Goal: Information Seeking & Learning: Learn about a topic

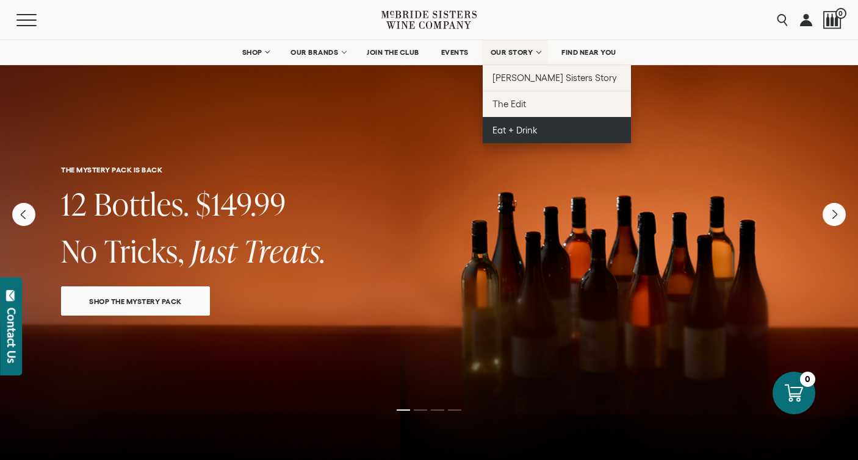
click at [517, 127] on span "Eat + Drink" at bounding box center [514, 130] width 45 height 10
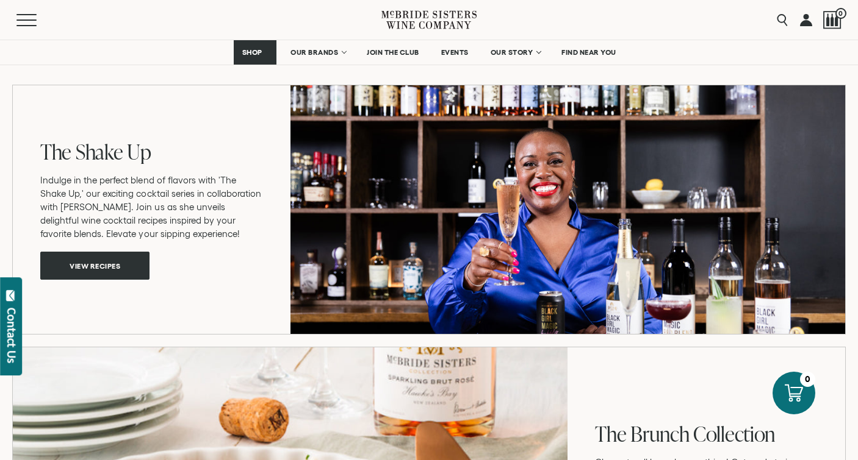
scroll to position [892, 0]
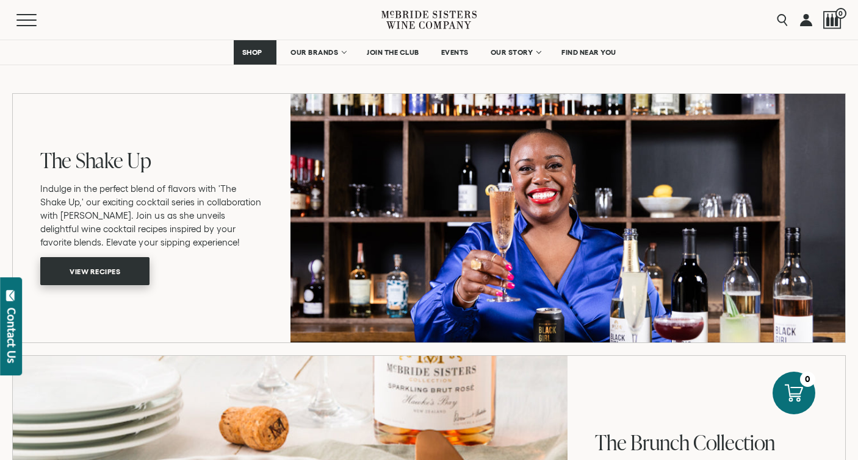
click at [124, 274] on span "View recipes" at bounding box center [94, 271] width 93 height 24
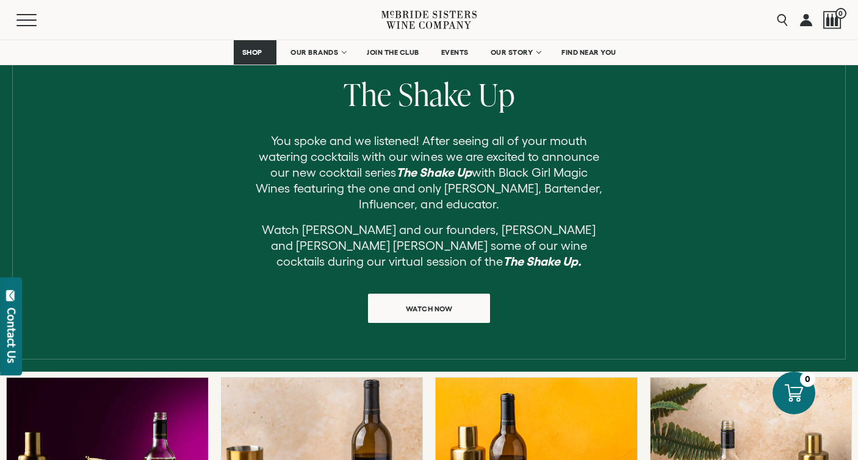
scroll to position [354, 0]
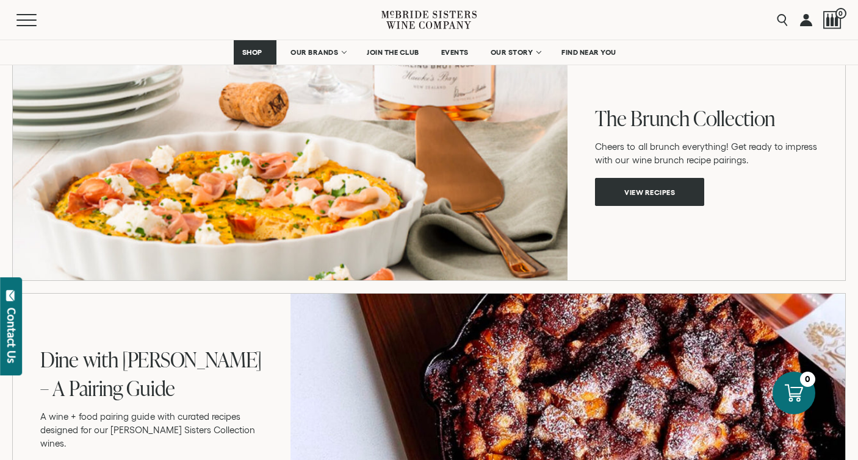
scroll to position [1211, 0]
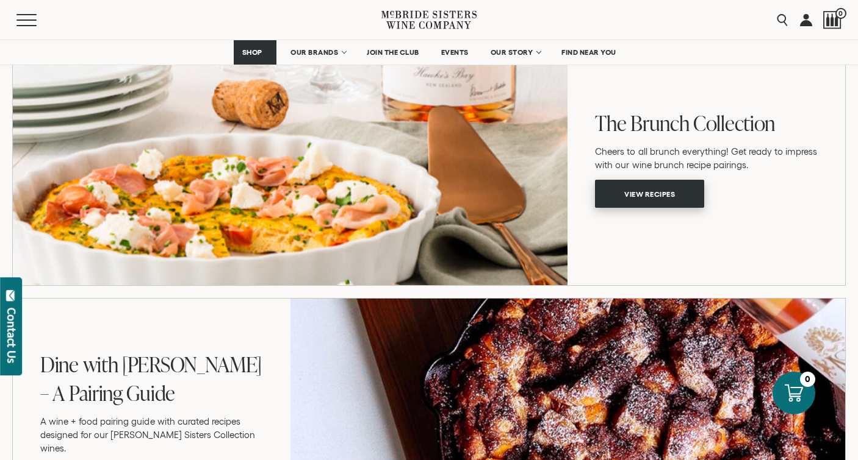
click at [654, 201] on span "View recipes" at bounding box center [649, 194] width 93 height 24
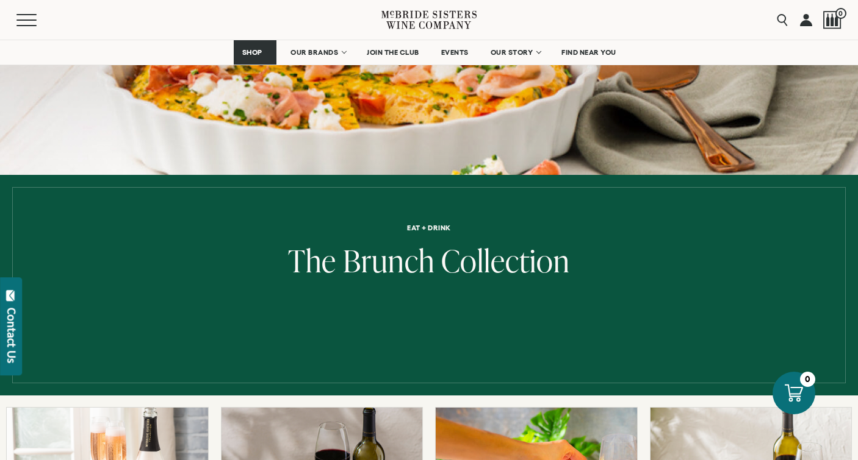
scroll to position [189, 0]
